Goal: Task Accomplishment & Management: Use online tool/utility

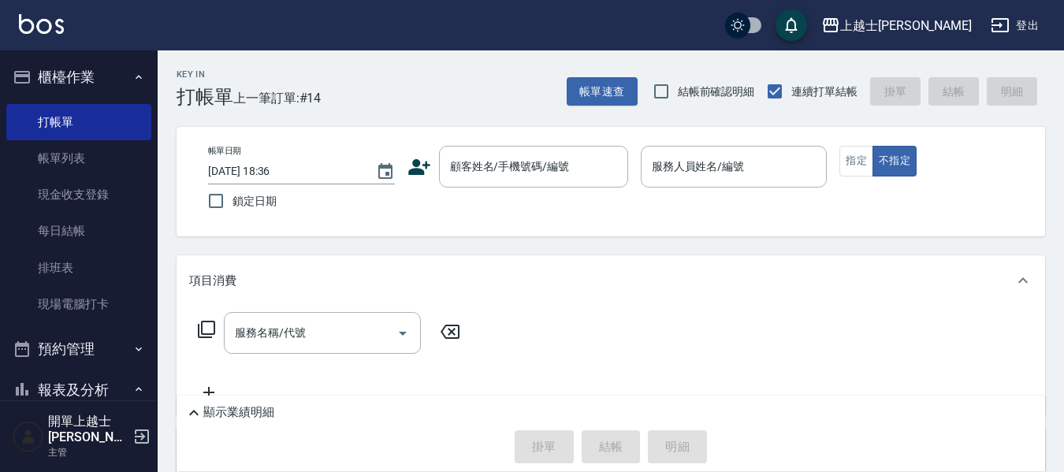
scroll to position [79, 0]
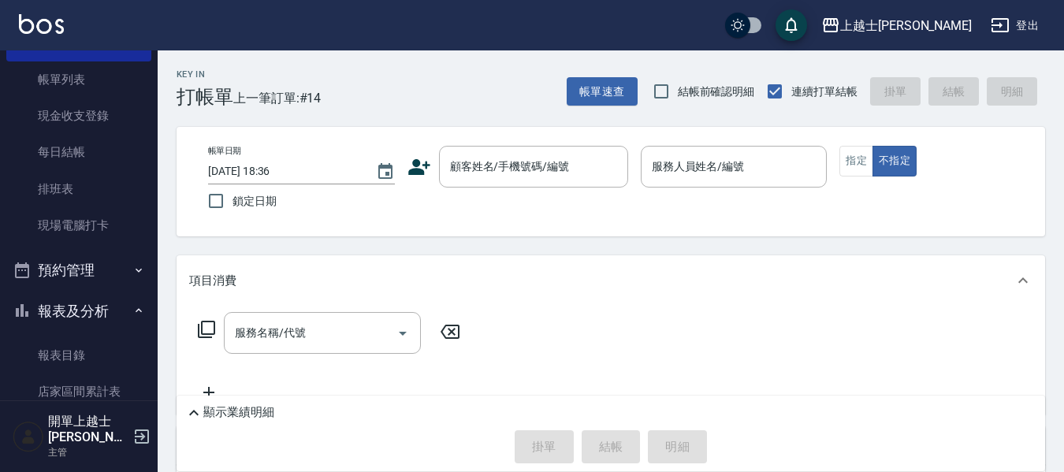
click at [84, 296] on button "報表及分析" at bounding box center [78, 311] width 145 height 41
click at [89, 313] on button "報表及分析" at bounding box center [78, 311] width 145 height 41
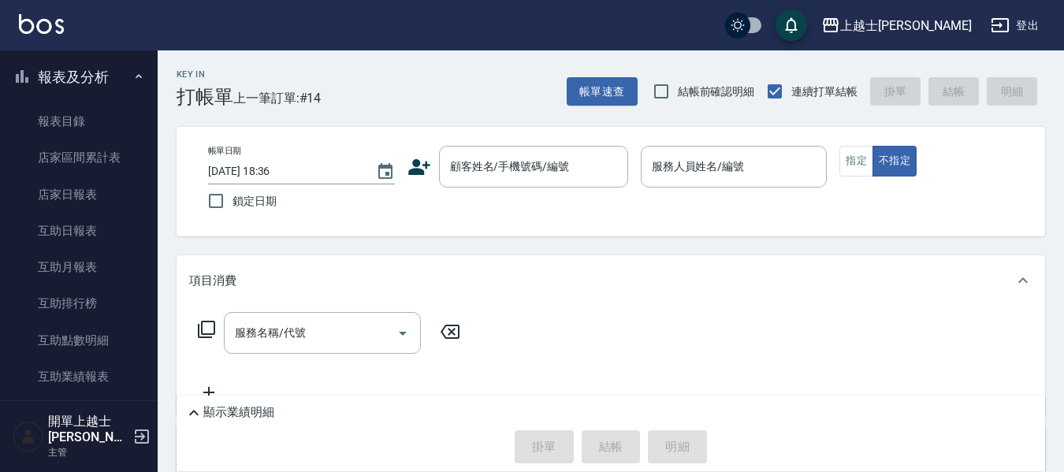
scroll to position [315, 0]
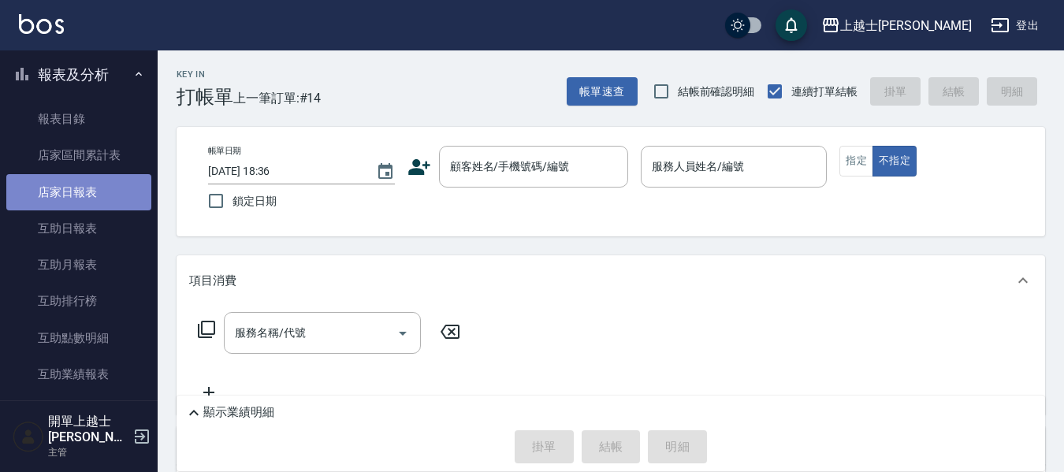
click at [93, 192] on link "店家日報表" at bounding box center [78, 192] width 145 height 36
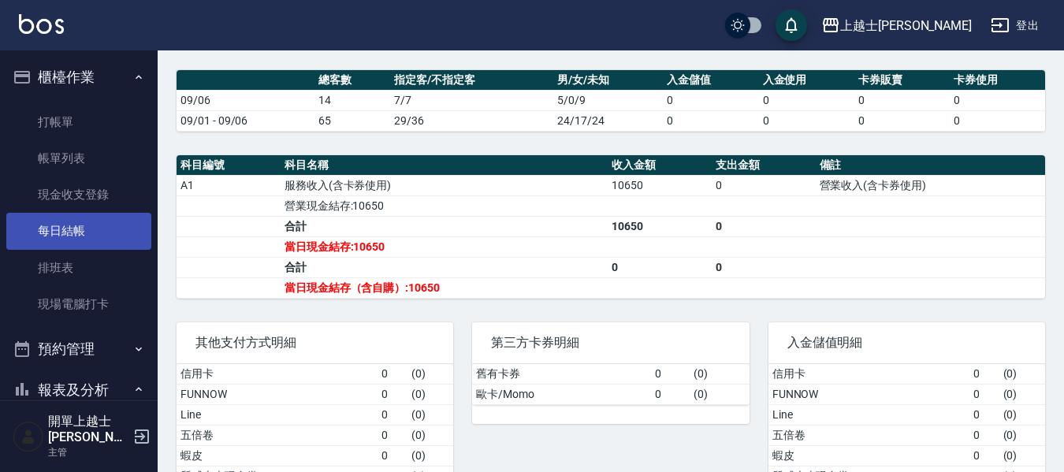
click at [96, 238] on link "每日結帳" at bounding box center [78, 231] width 145 height 36
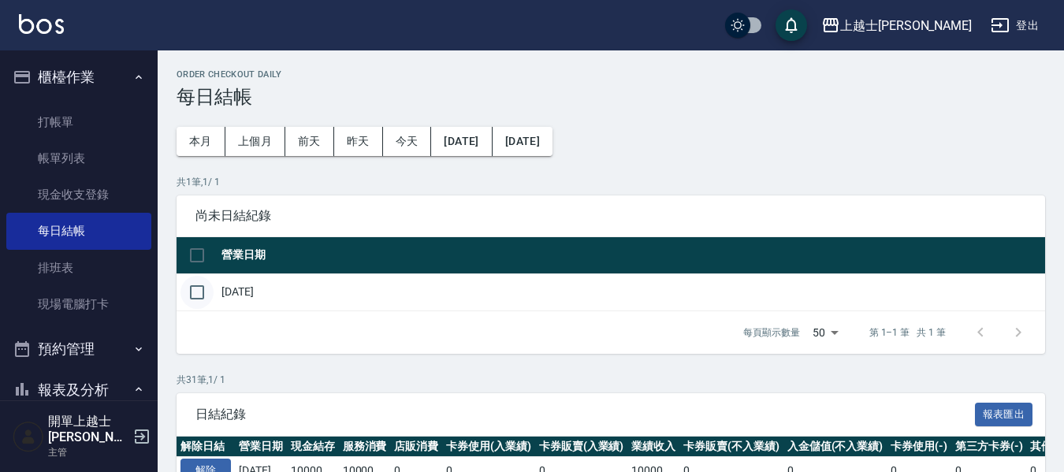
click at [194, 297] on input "checkbox" at bounding box center [197, 292] width 33 height 33
checkbox input "true"
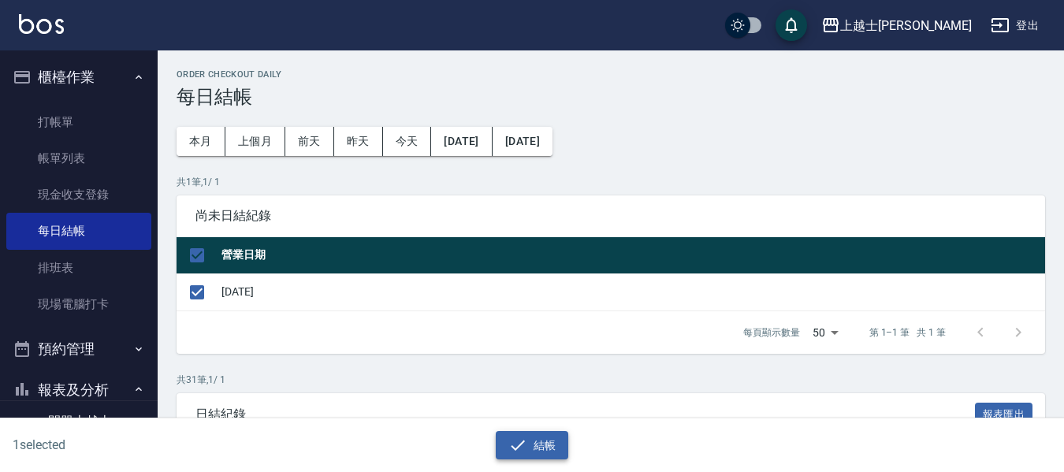
click at [514, 456] on button "結帳" at bounding box center [532, 445] width 73 height 29
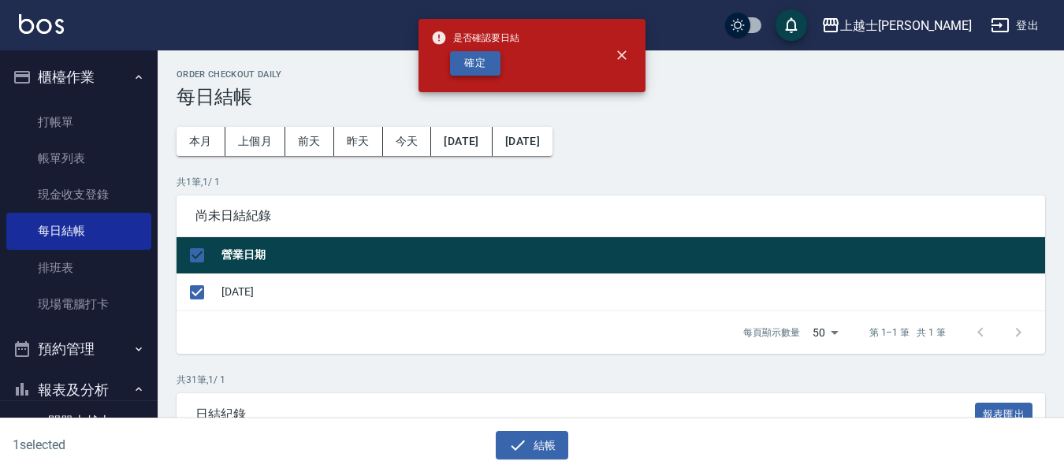
click at [470, 70] on button "確定" at bounding box center [475, 63] width 50 height 24
checkbox input "false"
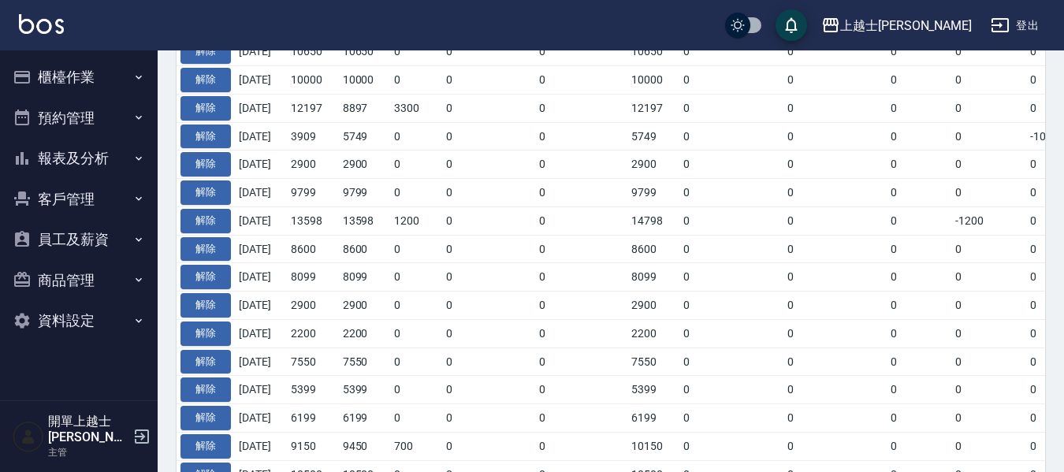
scroll to position [237, 0]
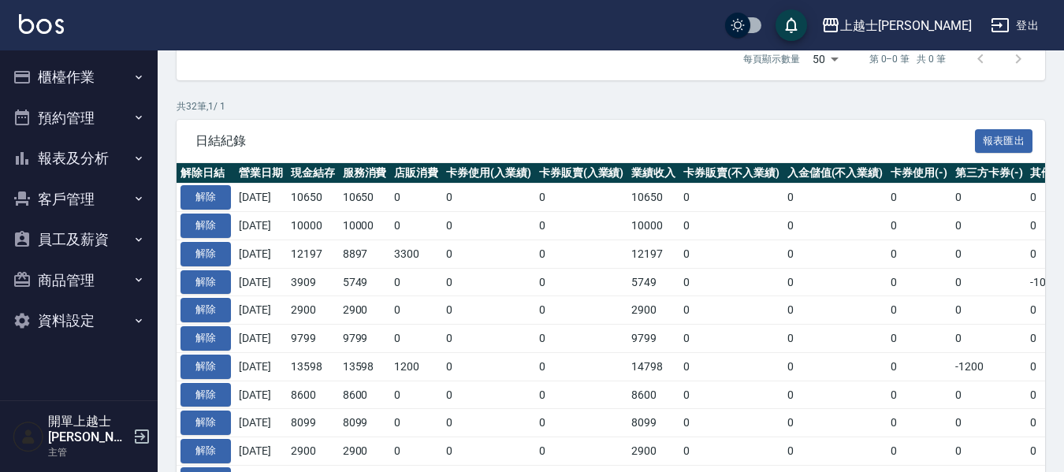
click at [84, 84] on button "櫃檯作業" at bounding box center [78, 77] width 145 height 41
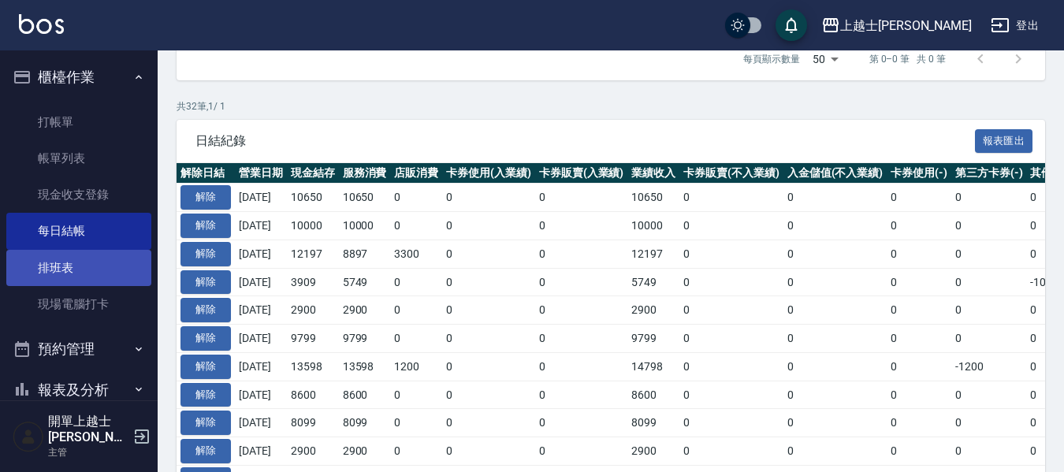
click at [83, 256] on link "排班表" at bounding box center [78, 268] width 145 height 36
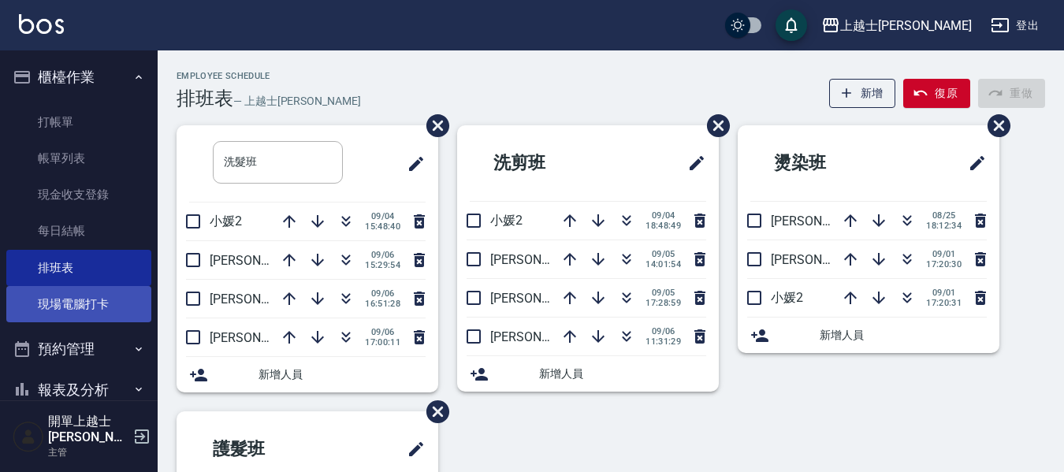
click at [84, 293] on link "現場電腦打卡" at bounding box center [78, 304] width 145 height 36
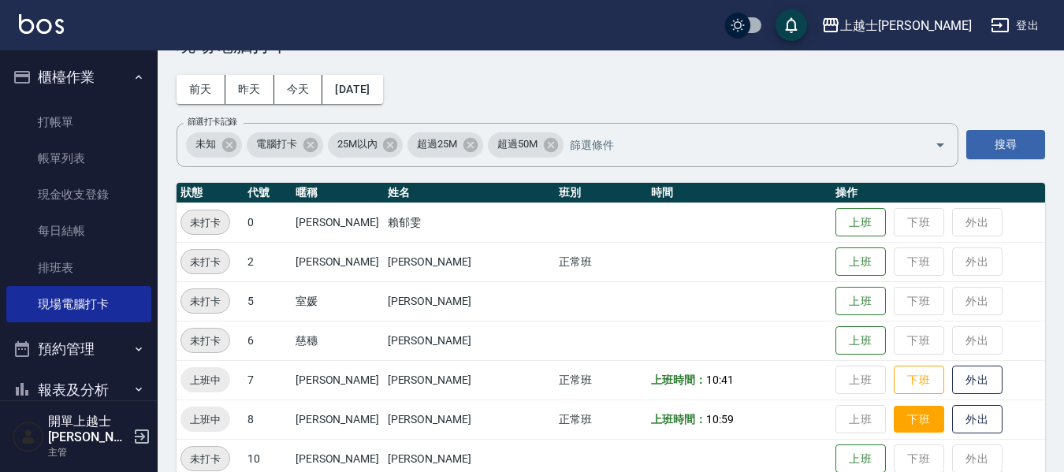
scroll to position [79, 0]
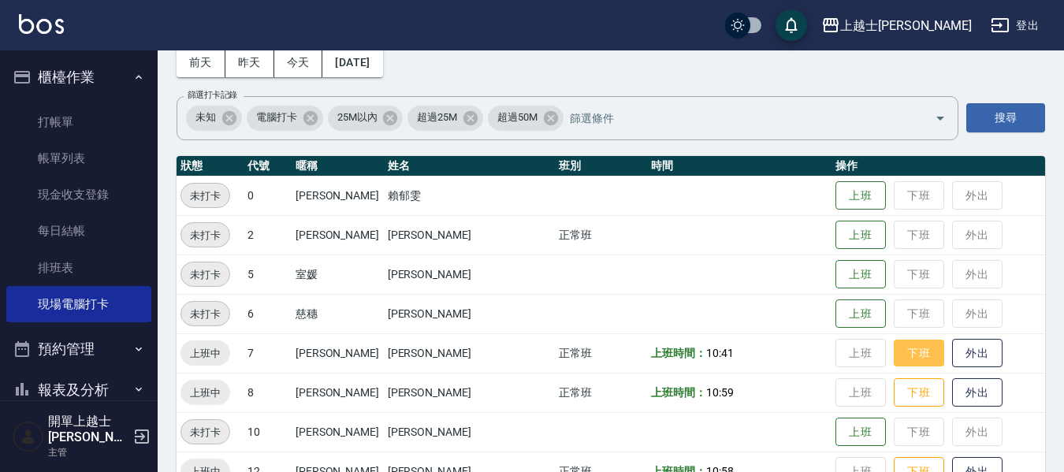
click at [899, 360] on button "下班" at bounding box center [919, 354] width 50 height 28
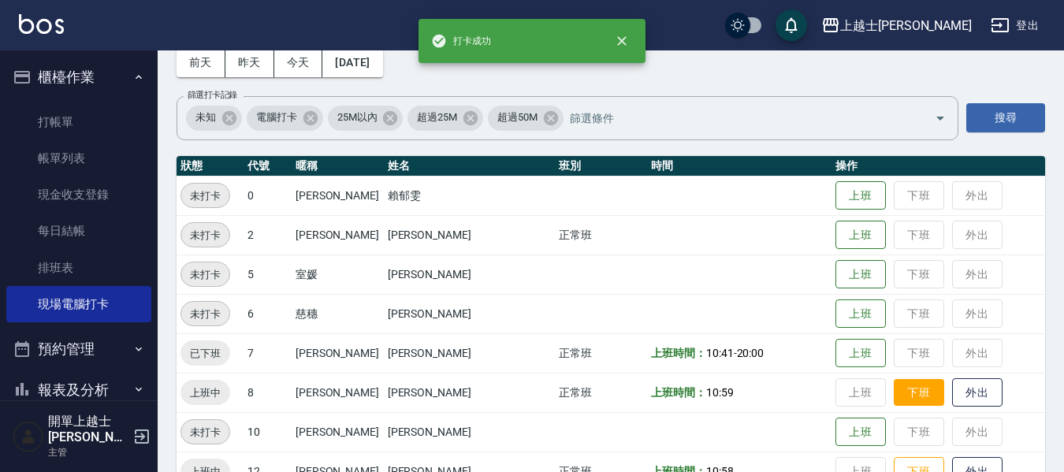
click at [894, 393] on button "下班" at bounding box center [919, 393] width 50 height 28
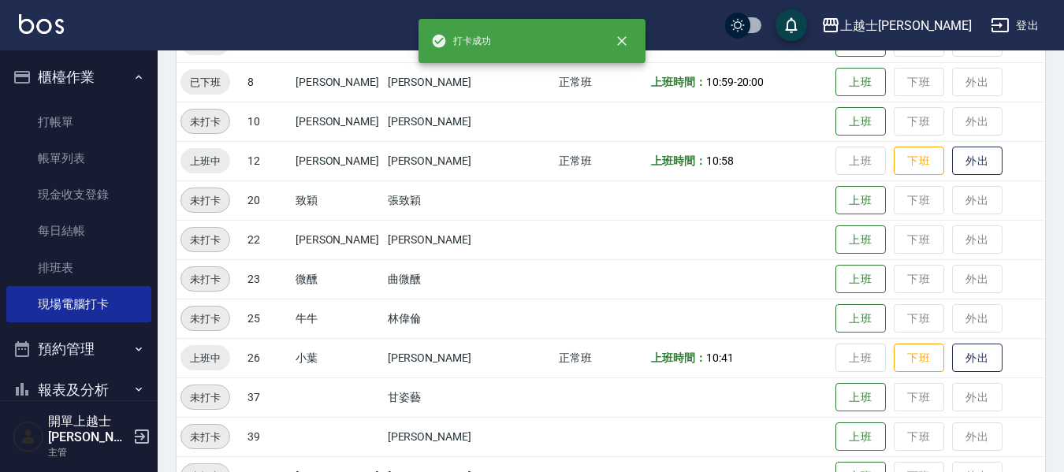
scroll to position [394, 0]
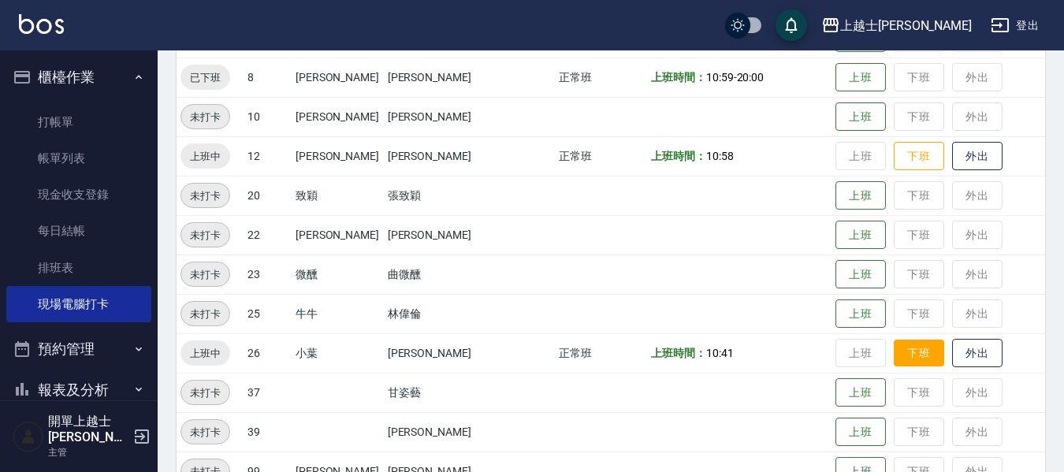
click at [894, 357] on button "下班" at bounding box center [919, 354] width 50 height 28
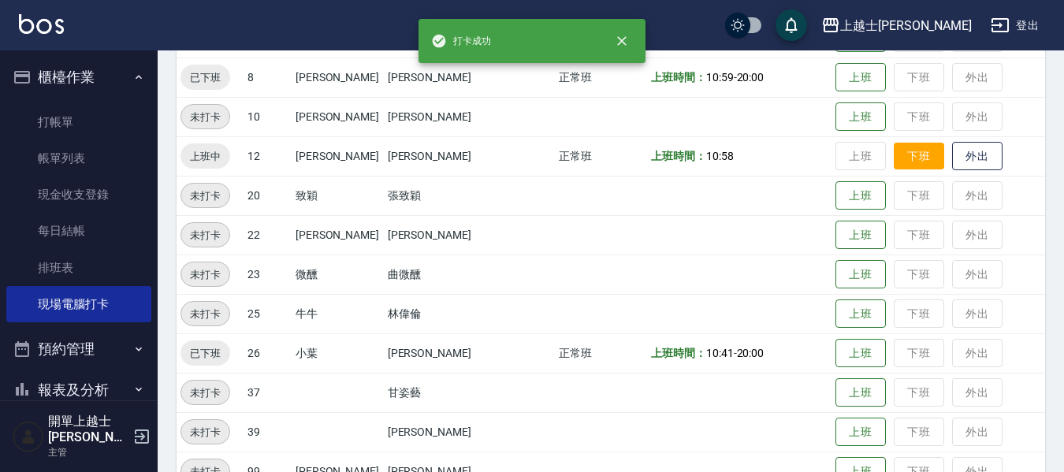
click at [894, 161] on button "下班" at bounding box center [919, 157] width 50 height 28
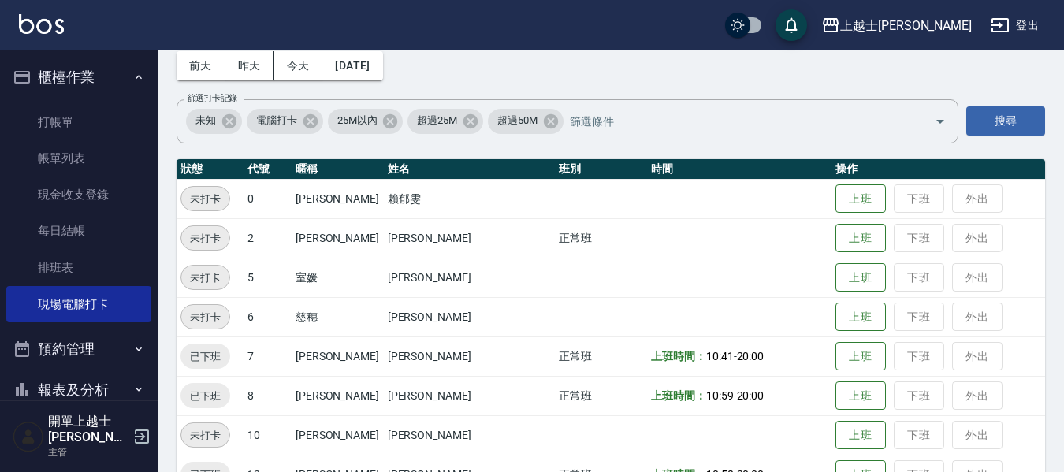
scroll to position [0, 0]
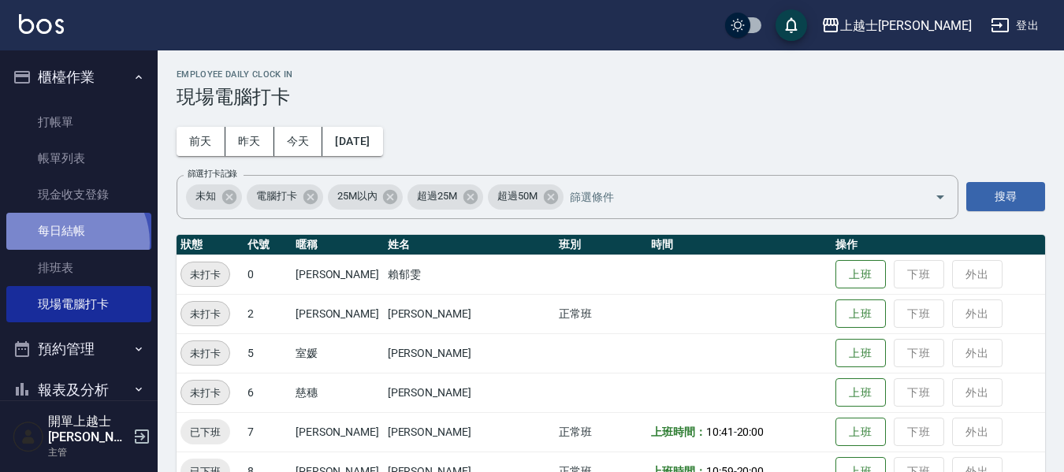
click at [71, 242] on link "每日結帳" at bounding box center [78, 231] width 145 height 36
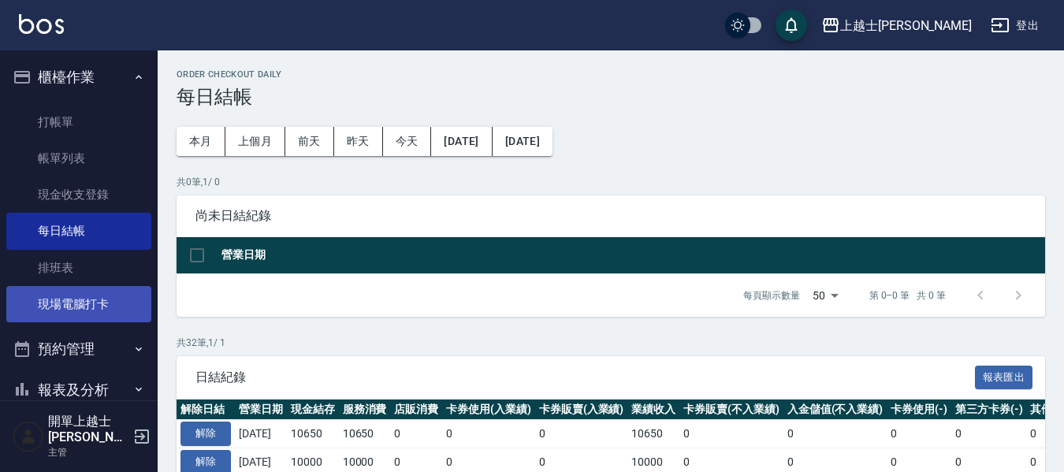
scroll to position [79, 0]
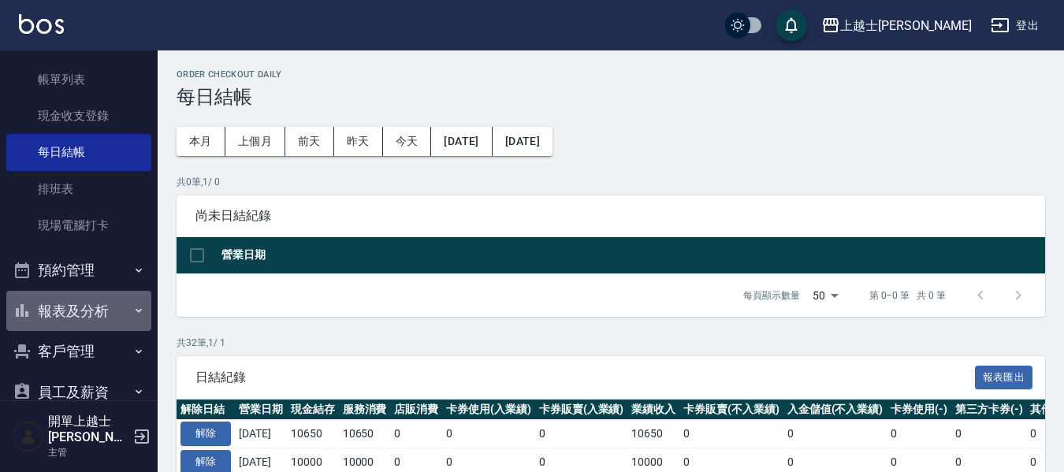
click at [94, 301] on button "報表及分析" at bounding box center [78, 311] width 145 height 41
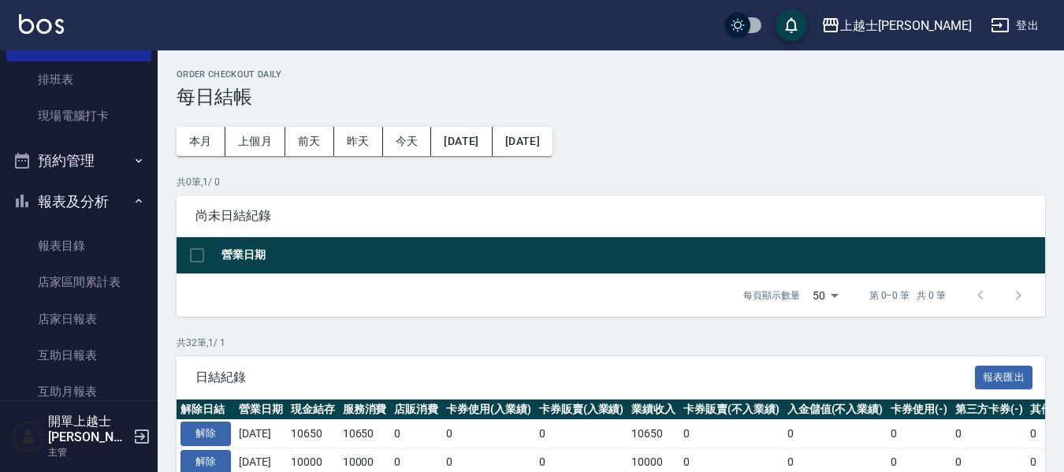
scroll to position [315, 0]
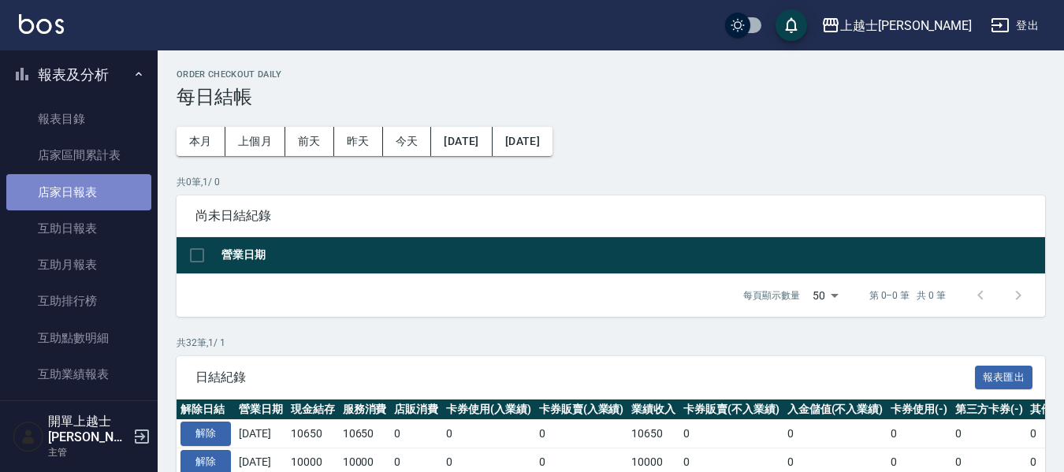
click at [103, 191] on link "店家日報表" at bounding box center [78, 192] width 145 height 36
